Goal: Information Seeking & Learning: Learn about a topic

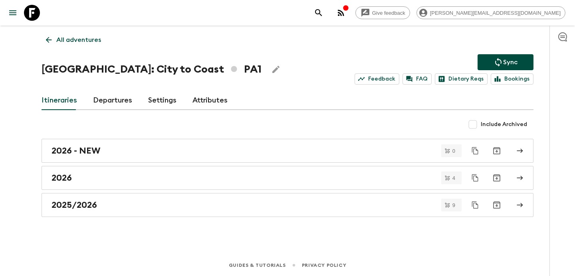
click at [75, 40] on p "All adventures" at bounding box center [78, 40] width 45 height 10
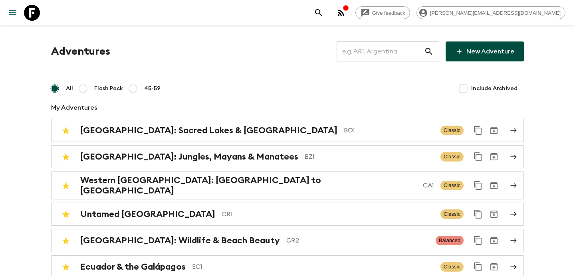
click at [346, 9] on icon "button" at bounding box center [341, 13] width 10 height 10
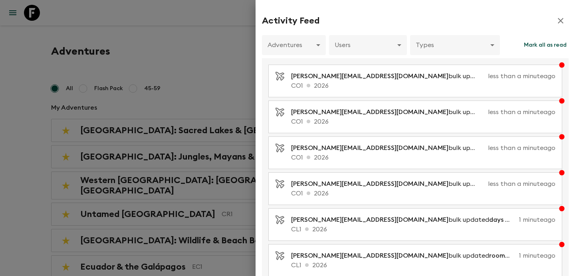
click at [184, 23] on div at bounding box center [287, 138] width 575 height 276
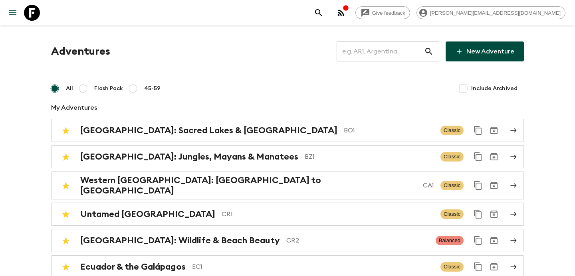
click at [387, 54] on input "text" at bounding box center [380, 51] width 87 height 22
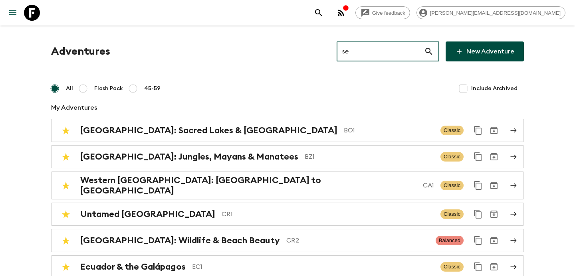
type input "se1"
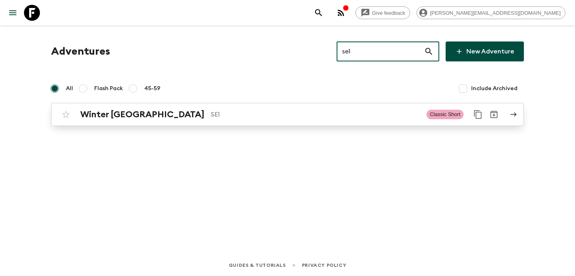
click at [297, 108] on div "Winter Sweden SE1 Classic Short" at bounding box center [272, 115] width 428 height 16
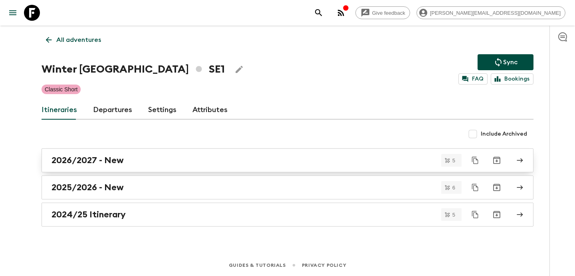
click at [270, 159] on div "2026/2027 - New" at bounding box center [280, 160] width 457 height 10
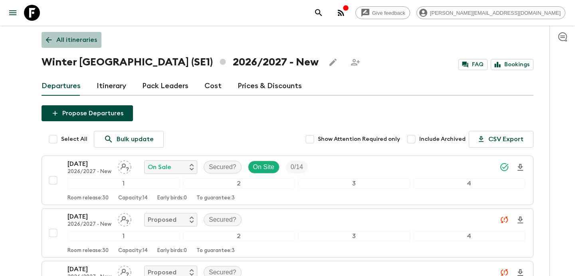
click at [86, 39] on p "All itineraries" at bounding box center [76, 40] width 41 height 10
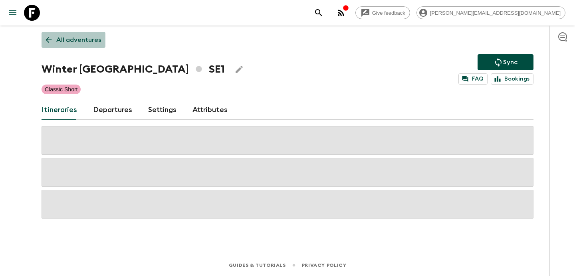
click at [87, 42] on p "All adventures" at bounding box center [78, 40] width 45 height 10
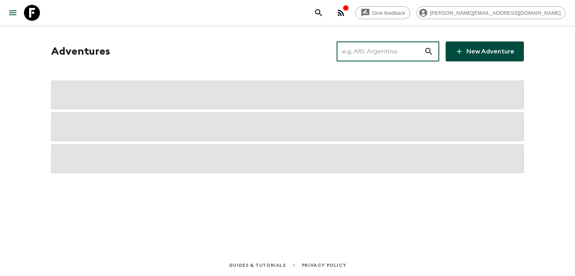
click at [389, 56] on input "text" at bounding box center [380, 51] width 87 height 22
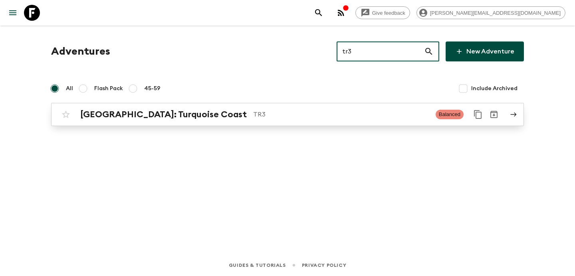
type input "tr3"
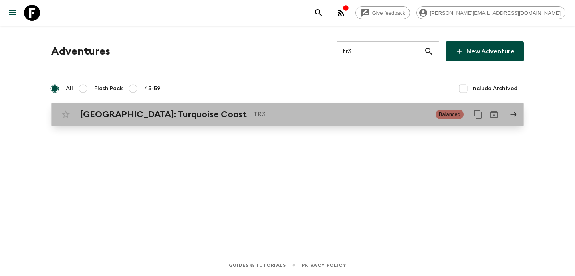
click at [287, 119] on p "TR3" at bounding box center [341, 115] width 176 height 10
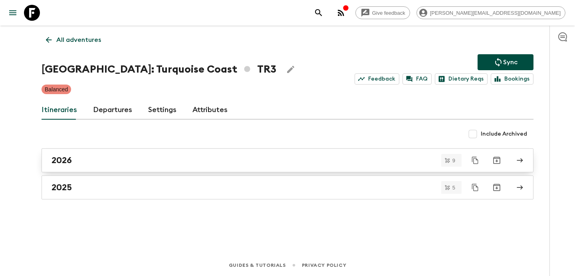
click at [98, 163] on div "2026" at bounding box center [280, 160] width 457 height 10
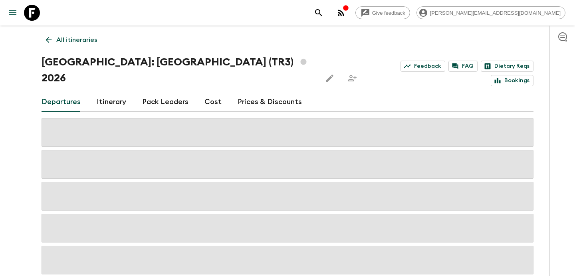
click at [211, 93] on link "Cost" at bounding box center [212, 102] width 17 height 19
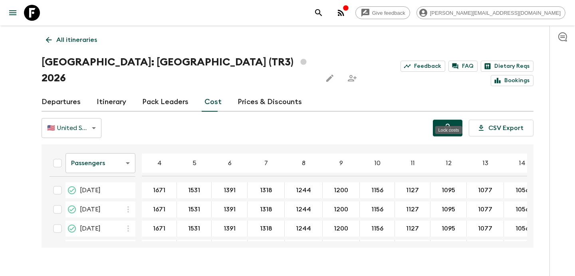
click at [443, 120] on button "Lock costs" at bounding box center [448, 128] width 30 height 17
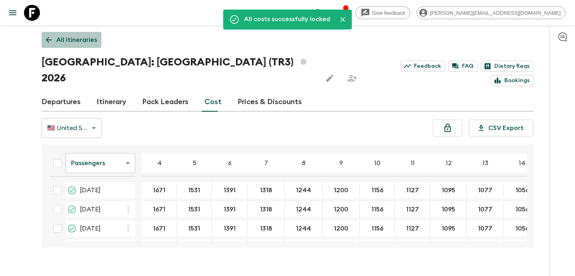
click at [87, 40] on p "All itineraries" at bounding box center [76, 40] width 41 height 10
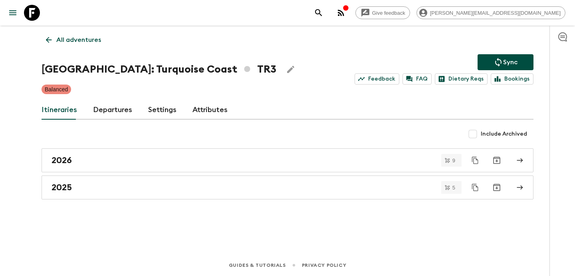
click at [81, 42] on p "All adventures" at bounding box center [78, 40] width 45 height 10
